Goal: Task Accomplishment & Management: Complete application form

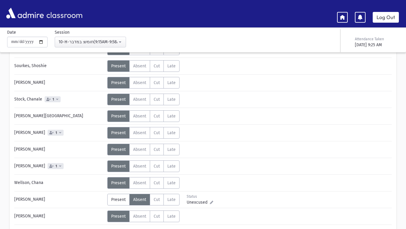
scroll to position [337, 0]
click at [393, 21] on link "Log Out" at bounding box center [386, 17] width 26 height 11
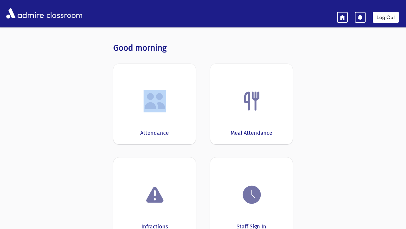
click at [183, 90] on div at bounding box center [155, 101] width 64 height 23
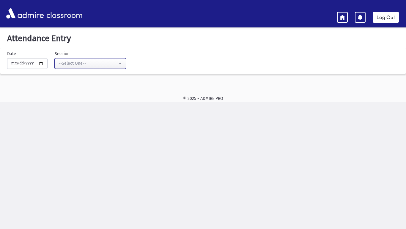
click at [126, 63] on button "--Select One--" at bounding box center [90, 63] width 71 height 11
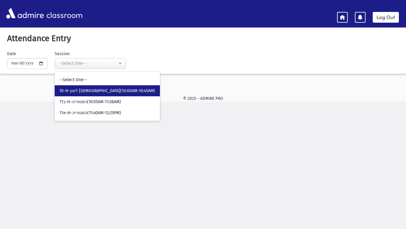
click at [124, 93] on span "10-H-לשון [DEMOGRAPHIC_DATA](10:00AM-10:45AM)" at bounding box center [108, 91] width 96 height 6
select select "*****"
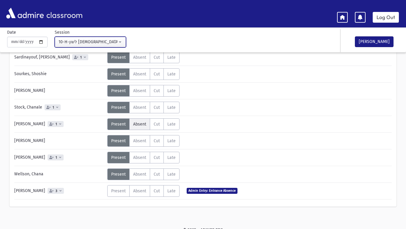
scroll to position [334, 0]
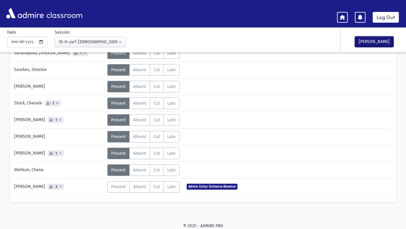
click at [370, 39] on button "[PERSON_NAME]" at bounding box center [374, 41] width 39 height 11
click at [387, 23] on header "classroom Log Out" at bounding box center [203, 13] width 406 height 27
click at [388, 21] on link "Log Out" at bounding box center [386, 17] width 26 height 11
